Goal: Browse casually: Explore the website without a specific task or goal

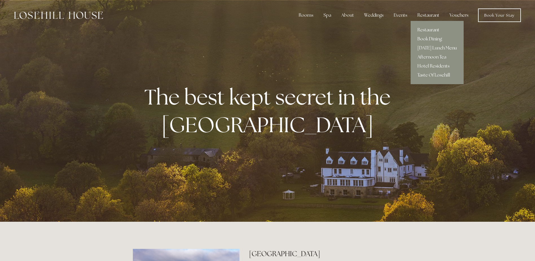
click at [423, 28] on link "Restaurant" at bounding box center [437, 29] width 53 height 9
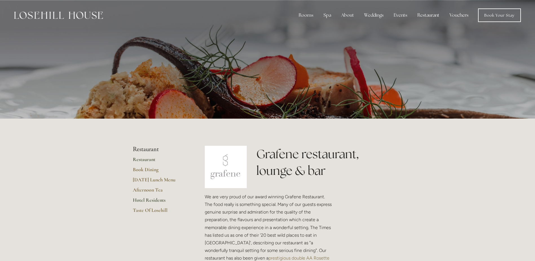
click at [155, 199] on link "Hotel Residents" at bounding box center [160, 202] width 54 height 10
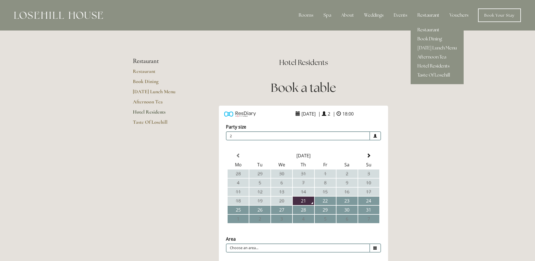
click at [430, 28] on link "Restaurant" at bounding box center [437, 29] width 53 height 9
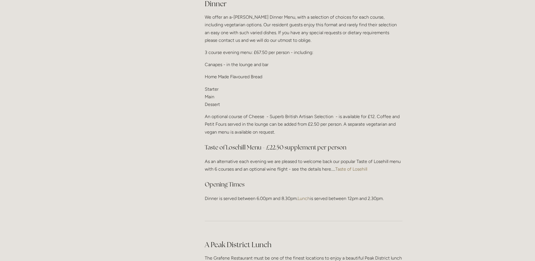
scroll to position [690, 0]
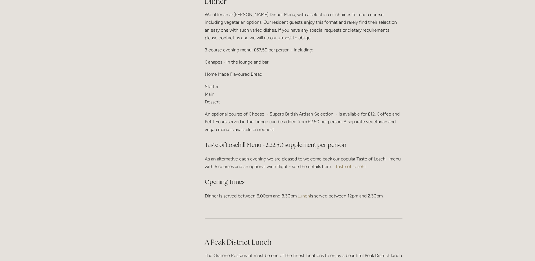
click at [348, 165] on link "Taste of Losehill" at bounding box center [351, 166] width 32 height 5
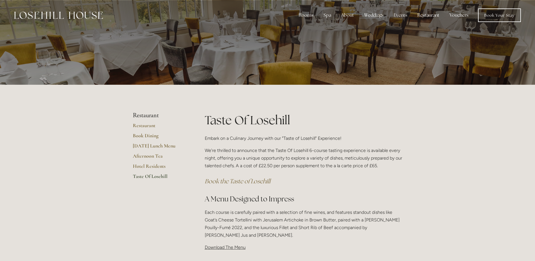
click at [218, 248] on span "Download The Menu" at bounding box center [225, 246] width 41 height 5
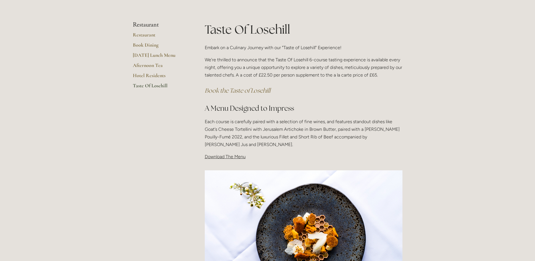
scroll to position [91, 0]
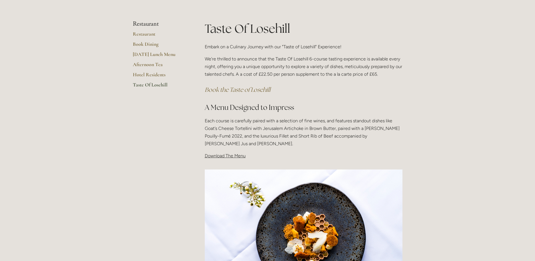
click at [214, 158] on span "Download The Menu" at bounding box center [225, 155] width 41 height 5
click at [215, 159] on p "Download The Menu" at bounding box center [304, 156] width 198 height 8
click at [217, 157] on span "Download The Menu" at bounding box center [225, 155] width 41 height 5
drag, startPoint x: 238, startPoint y: 155, endPoint x: 214, endPoint y: 156, distance: 24.5
click at [214, 156] on span "Download The Menu" at bounding box center [225, 155] width 41 height 5
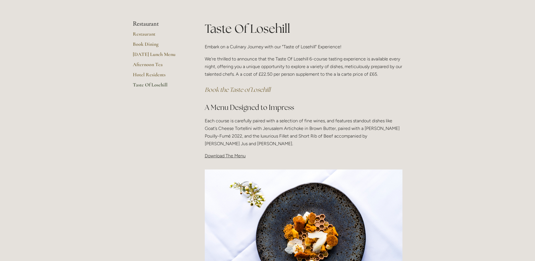
click at [216, 156] on span "Download The Menu" at bounding box center [225, 155] width 41 height 5
click at [236, 157] on span "Download The Menu" at bounding box center [225, 155] width 41 height 5
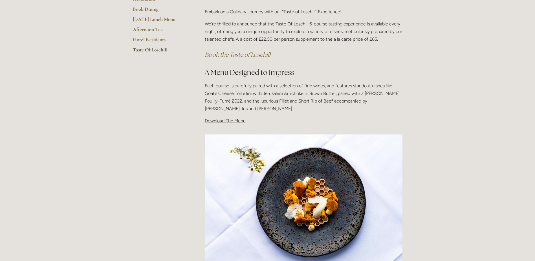
scroll to position [0, 0]
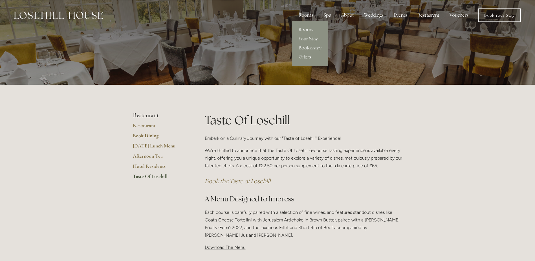
click at [304, 28] on link "Rooms" at bounding box center [310, 29] width 36 height 9
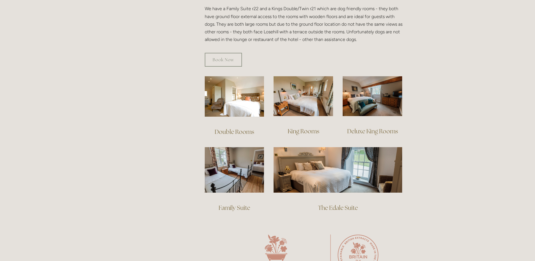
scroll to position [343, 0]
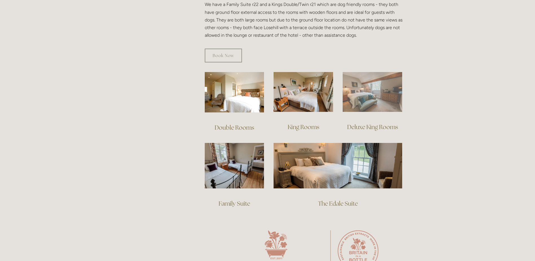
click at [382, 94] on img at bounding box center [373, 92] width 60 height 40
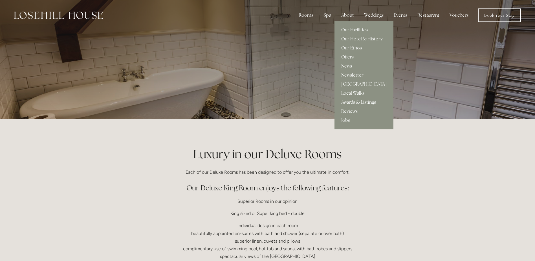
click at [348, 39] on link "Our Hotel & History" at bounding box center [363, 38] width 59 height 9
